Goal: Obtain resource: Obtain resource

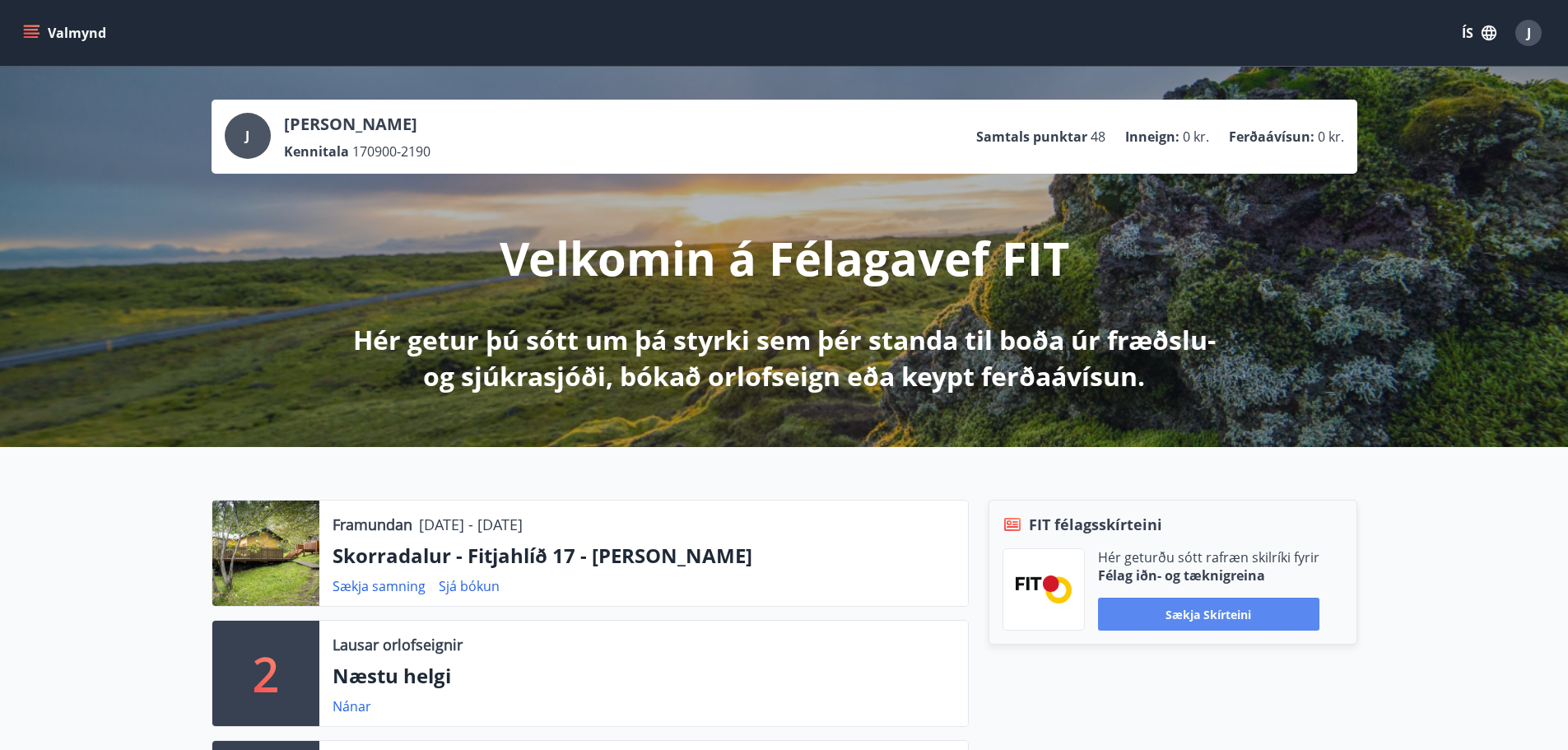
click at [1167, 612] on button "Sækja skírteini" at bounding box center [1208, 615] width 222 height 33
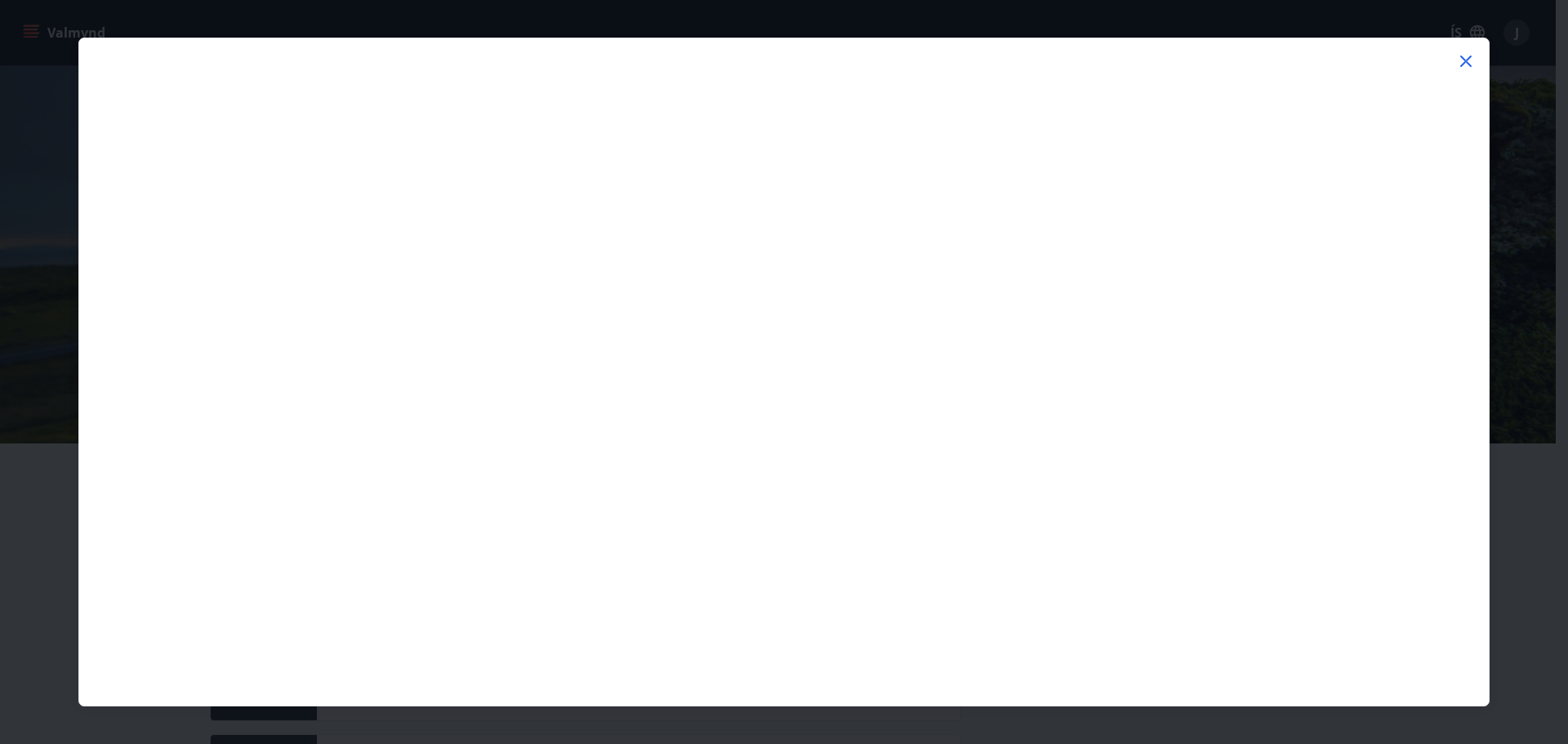
click at [1460, 62] on icon at bounding box center [1465, 61] width 20 height 20
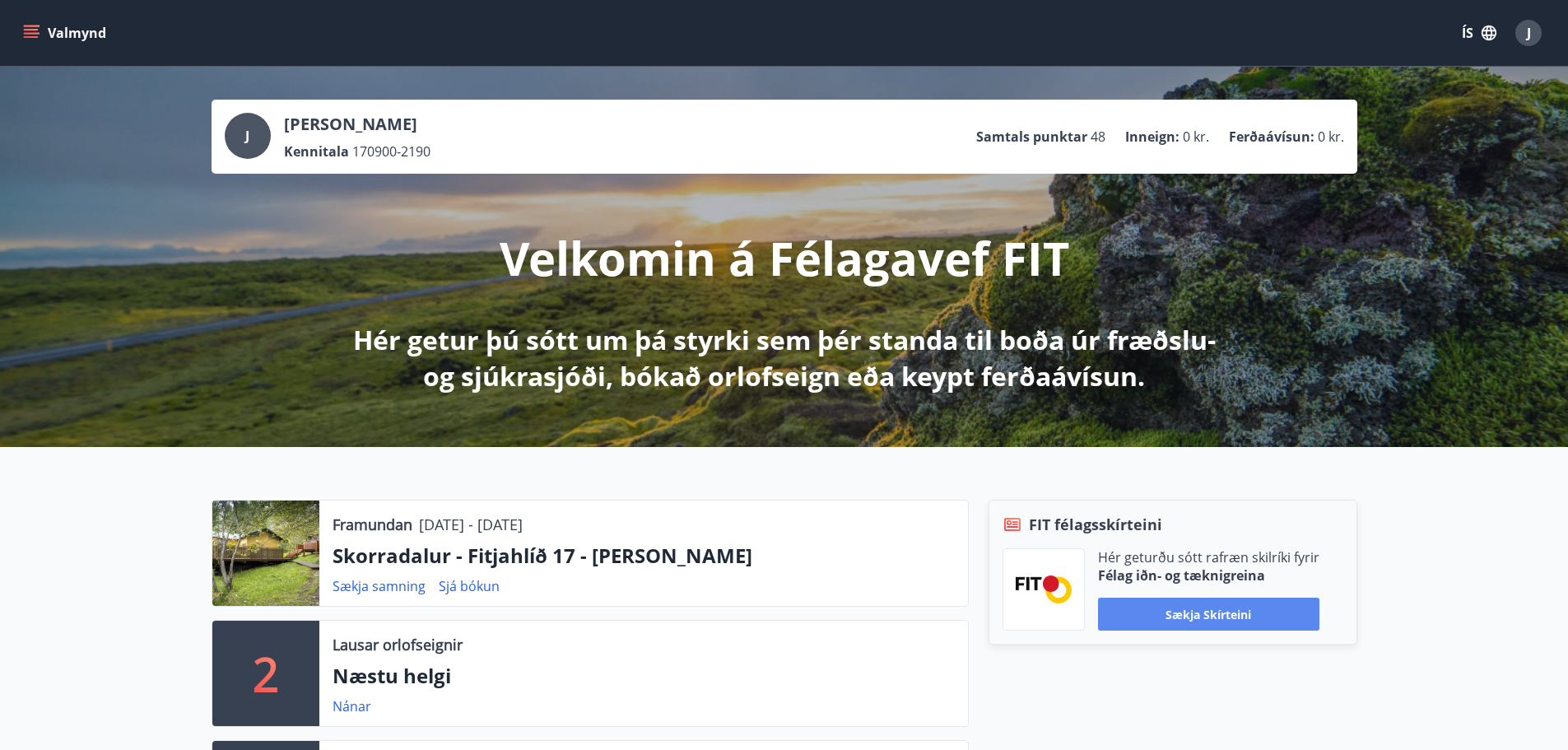
click at [1222, 617] on button "Sækja skírteini" at bounding box center [1208, 615] width 222 height 33
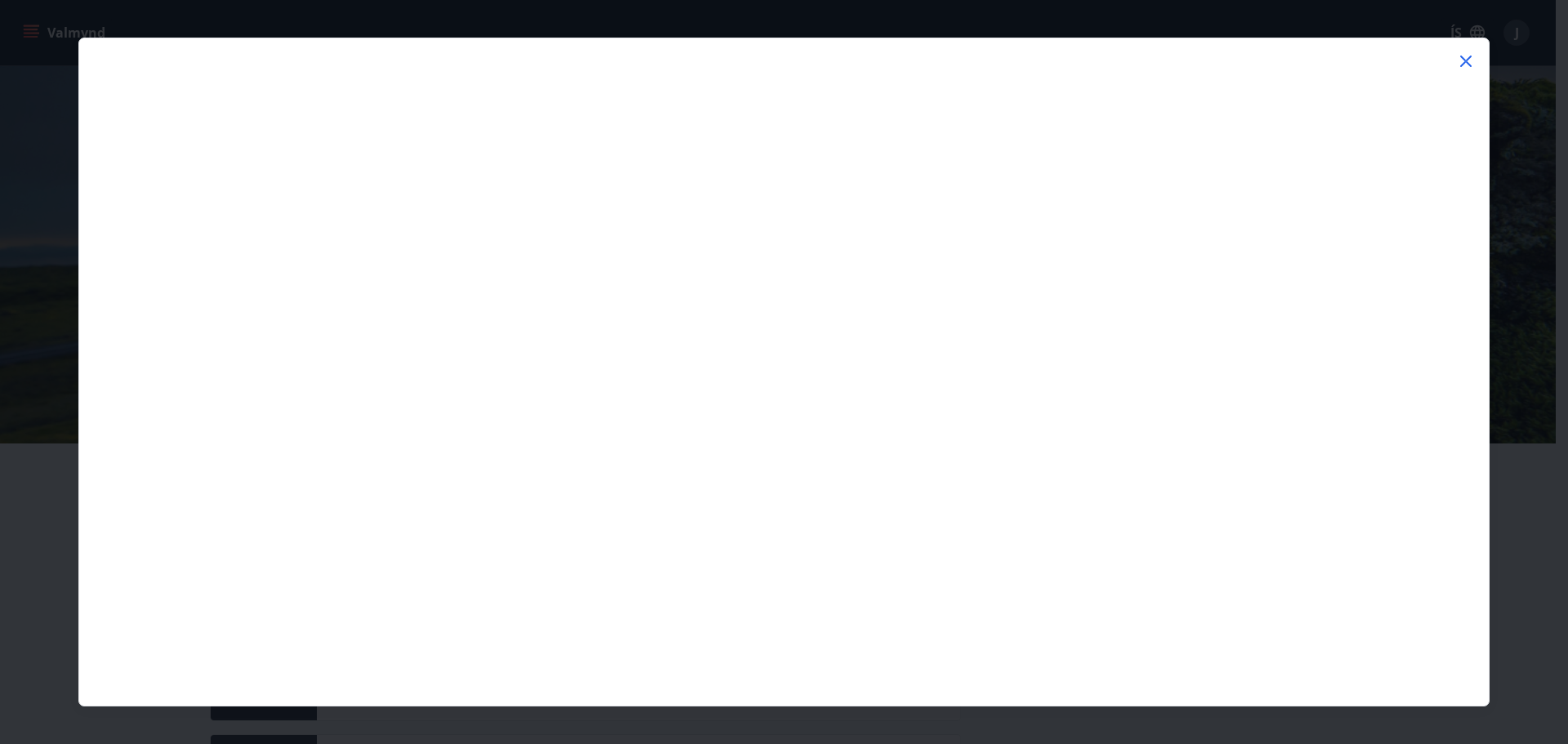
click at [1464, 57] on icon at bounding box center [1465, 61] width 20 height 20
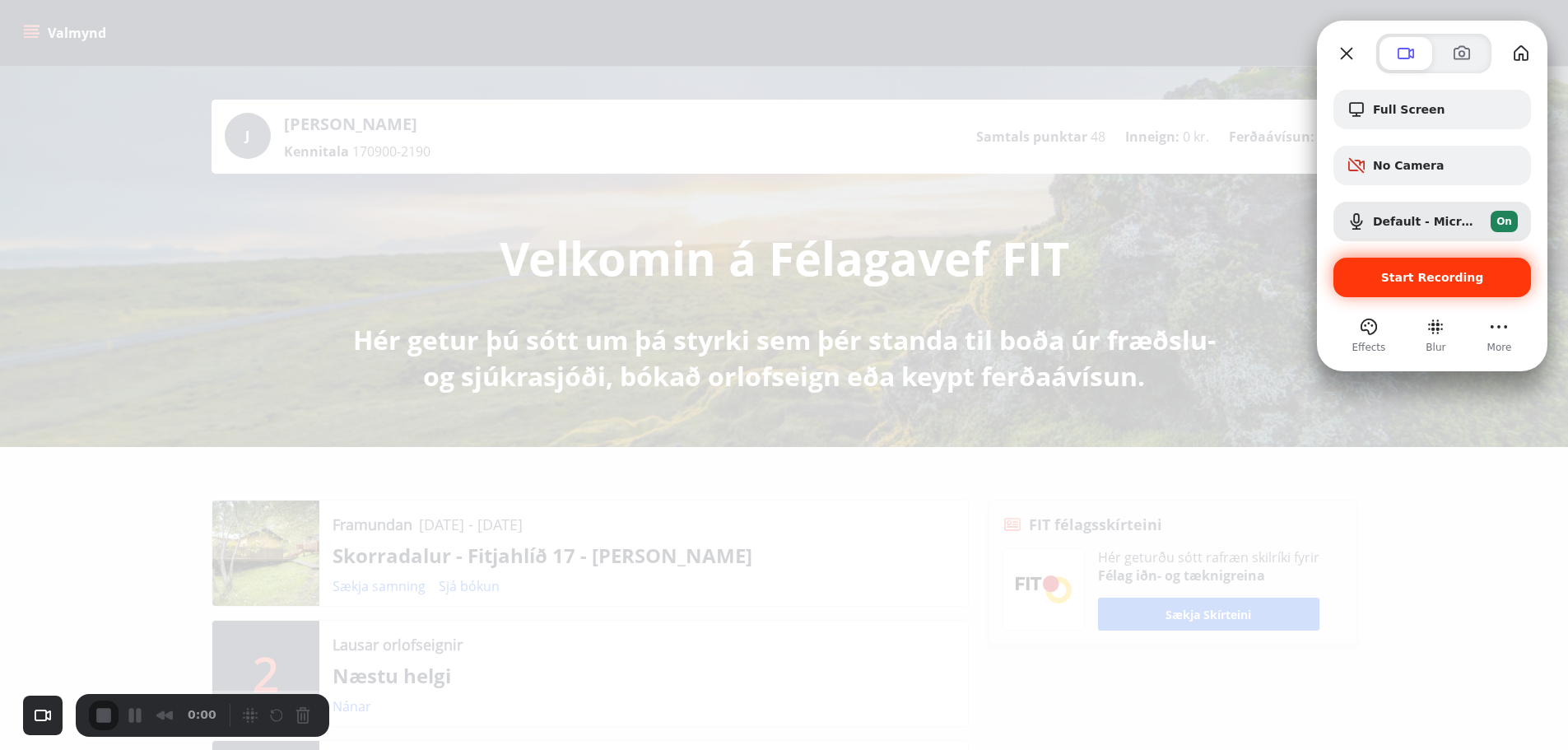
click at [1449, 281] on span "Start Recording" at bounding box center [1432, 277] width 103 height 13
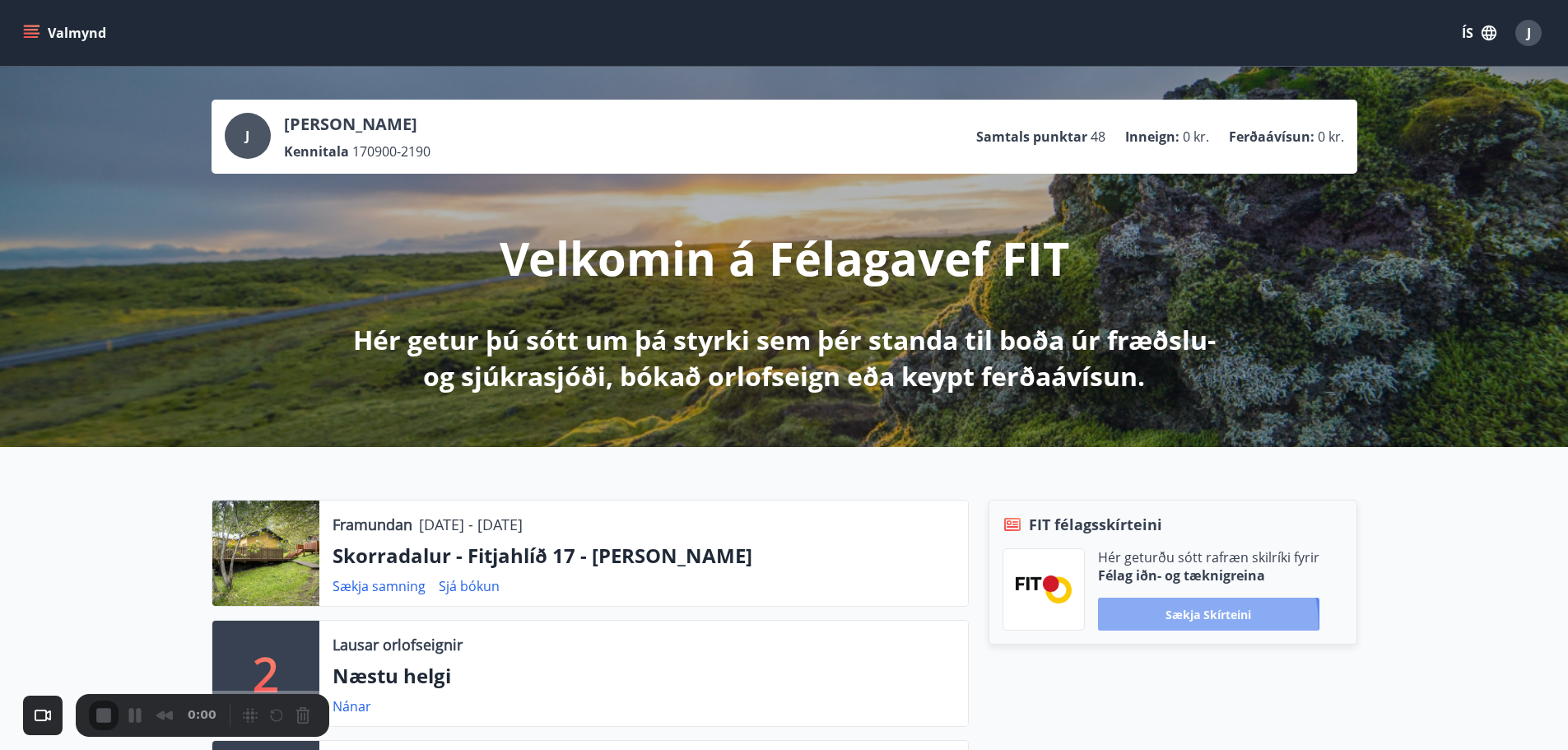
click at [1189, 625] on button "Sækja skírteini" at bounding box center [1208, 615] width 222 height 33
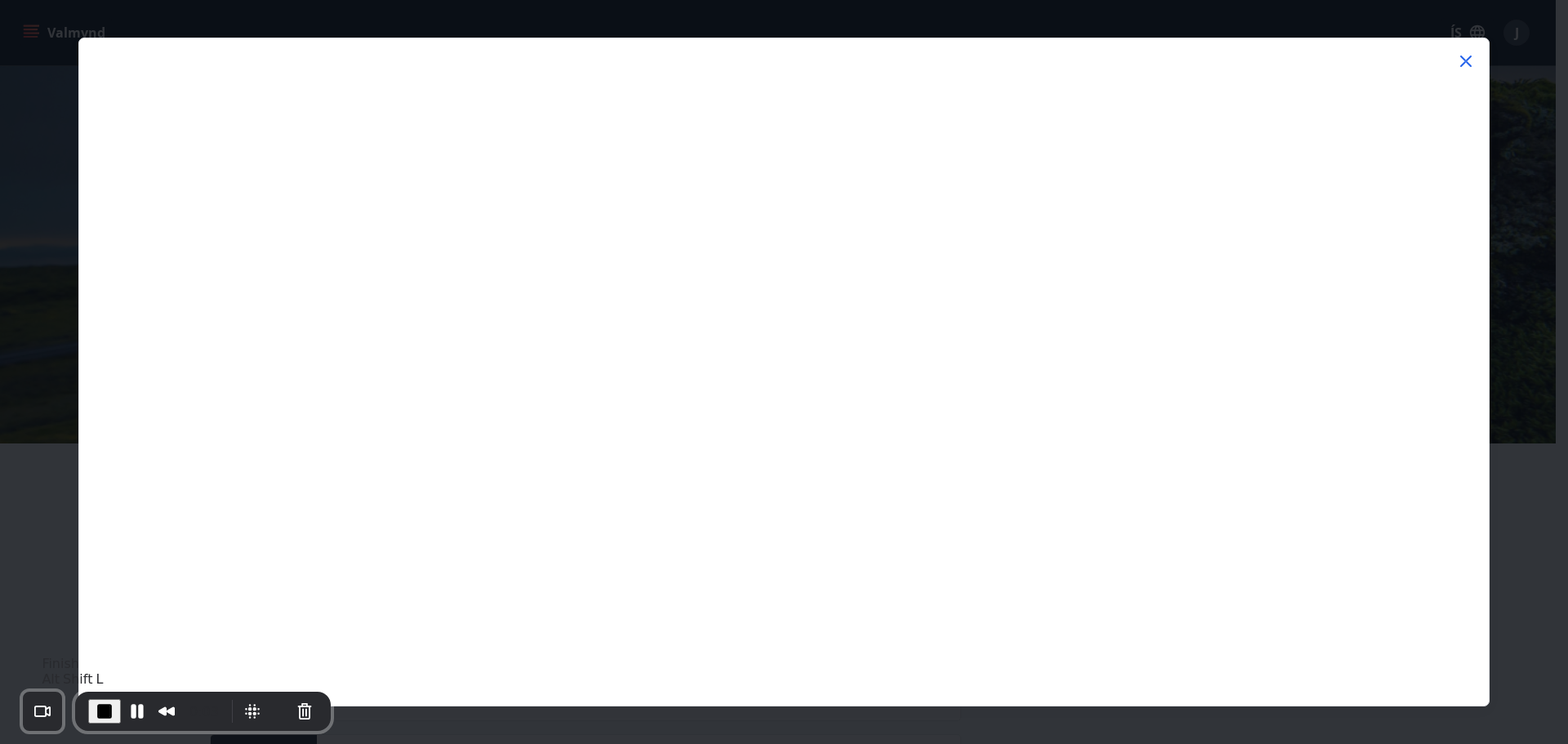
click at [101, 716] on span "End Recording" at bounding box center [104, 711] width 20 height 20
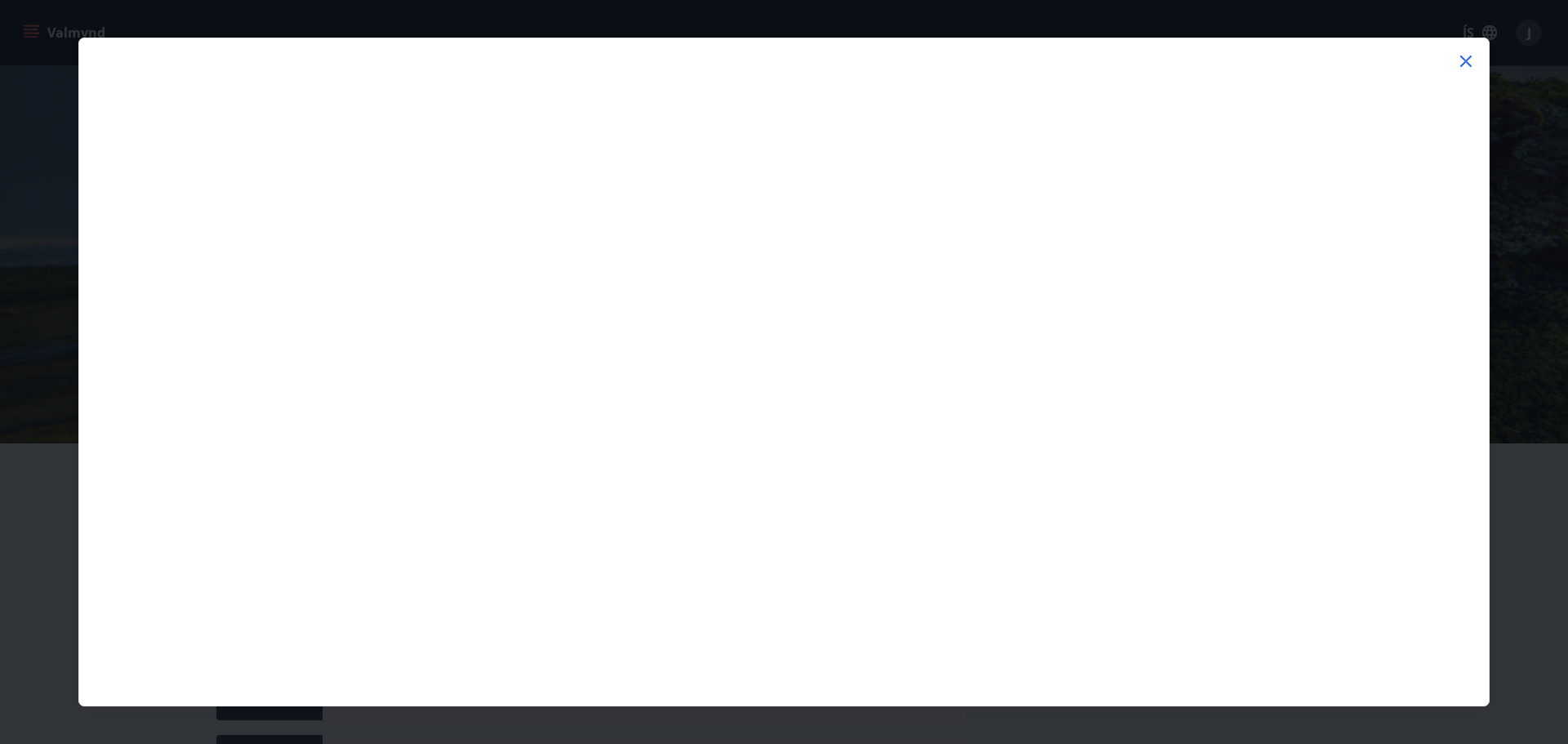
click at [62, 117] on div at bounding box center [784, 372] width 1568 height 744
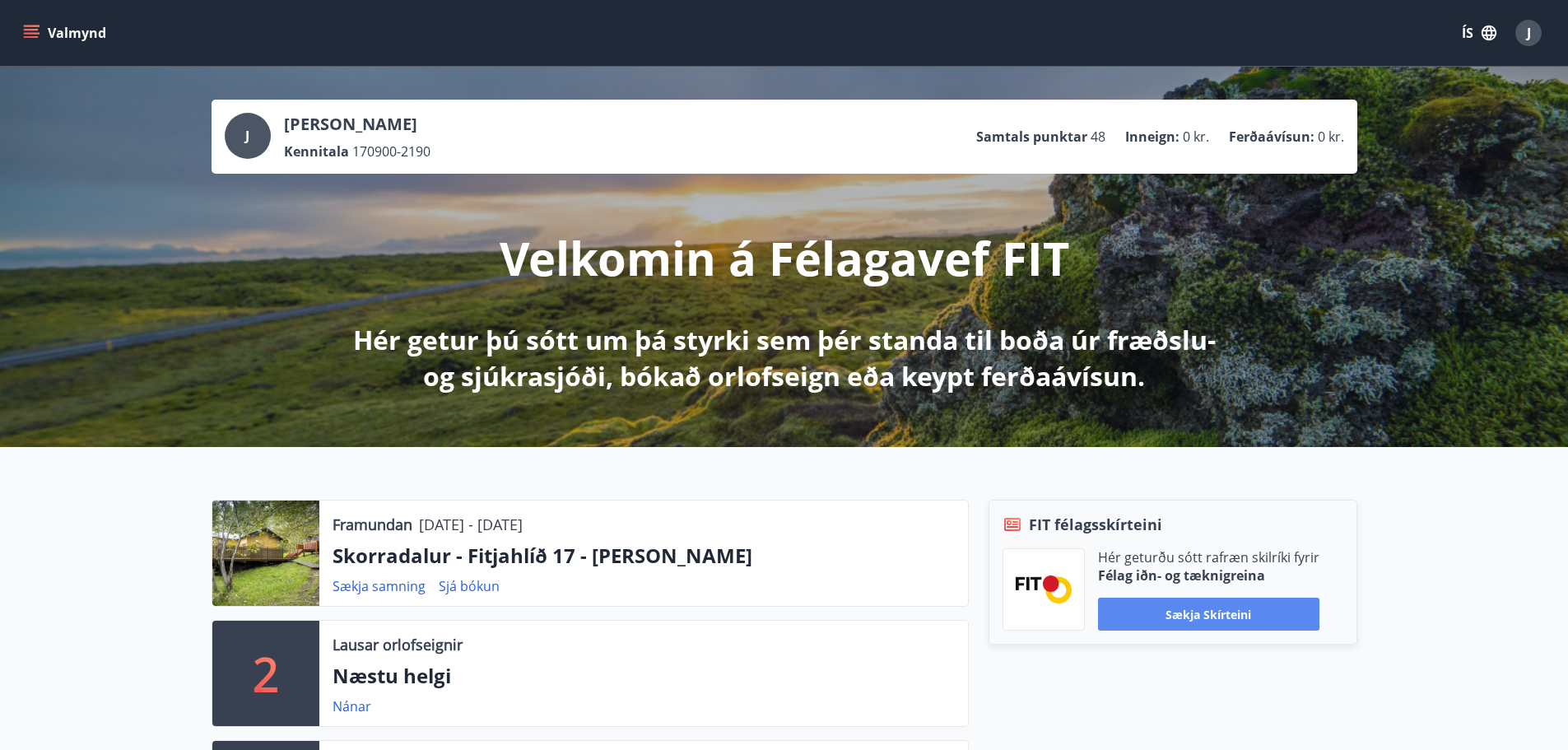
click at [1278, 611] on button "Sækja skírteini" at bounding box center [1208, 615] width 222 height 33
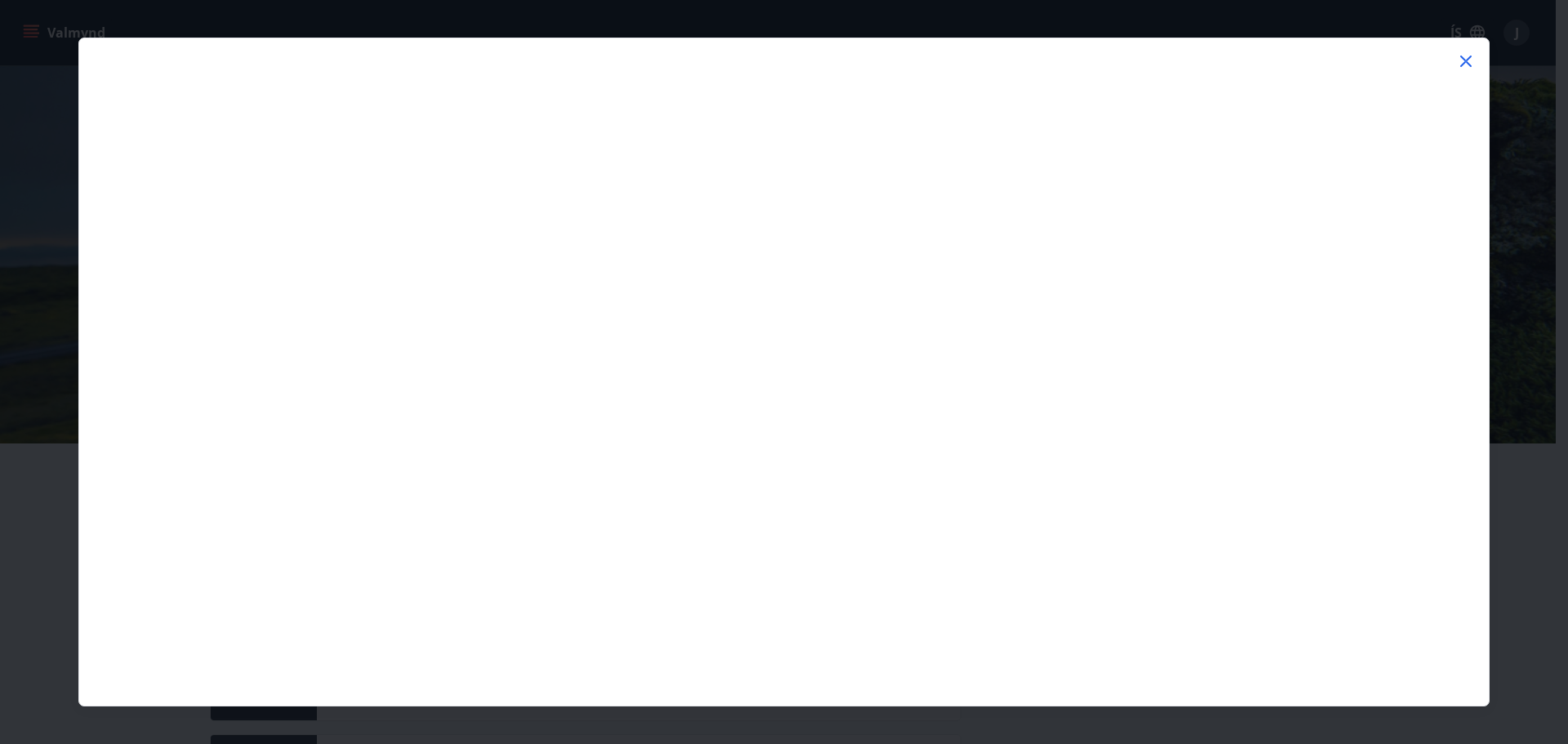
click at [1462, 56] on icon at bounding box center [1465, 61] width 20 height 20
